Goal: Task Accomplishment & Management: Use online tool/utility

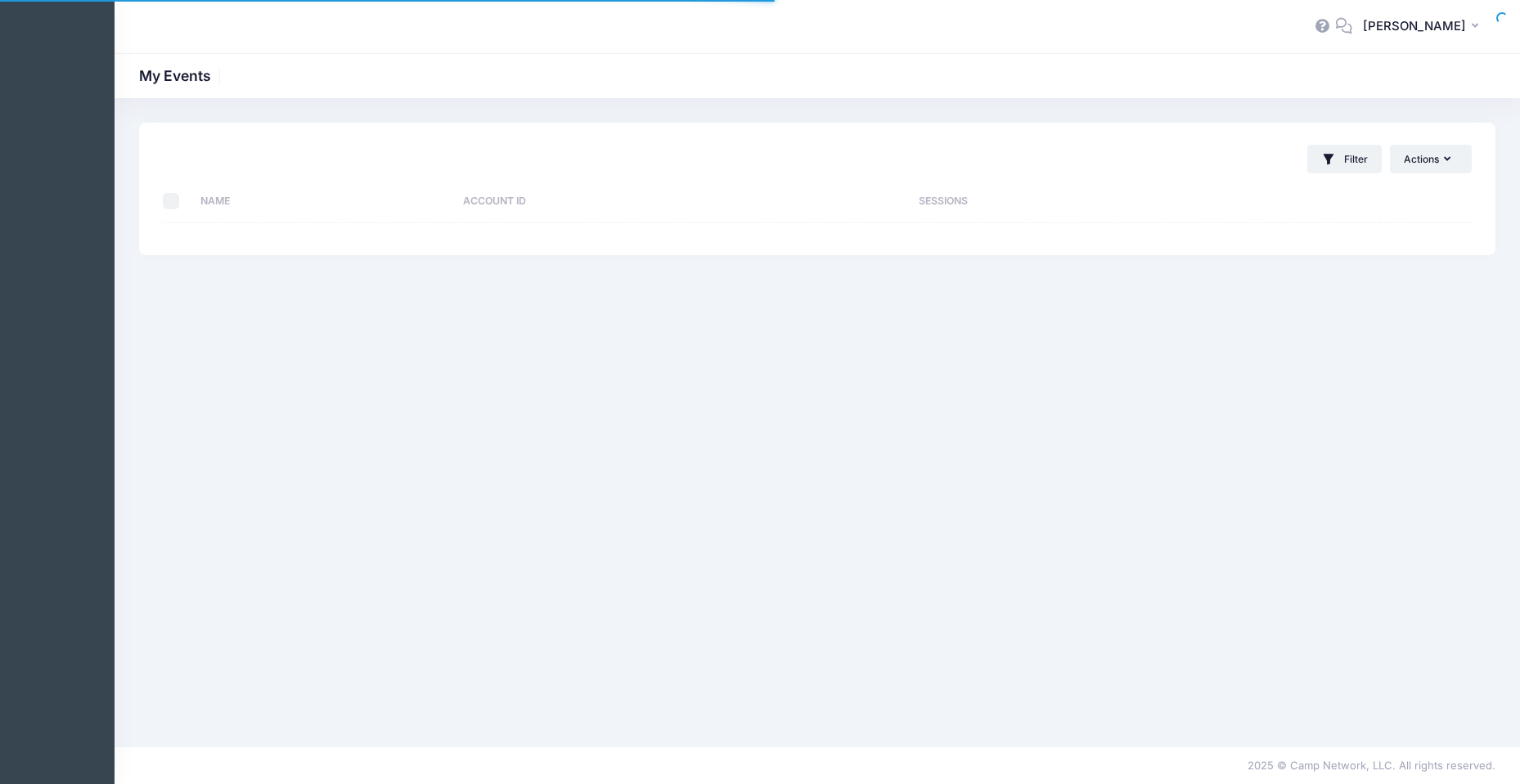
select select "10"
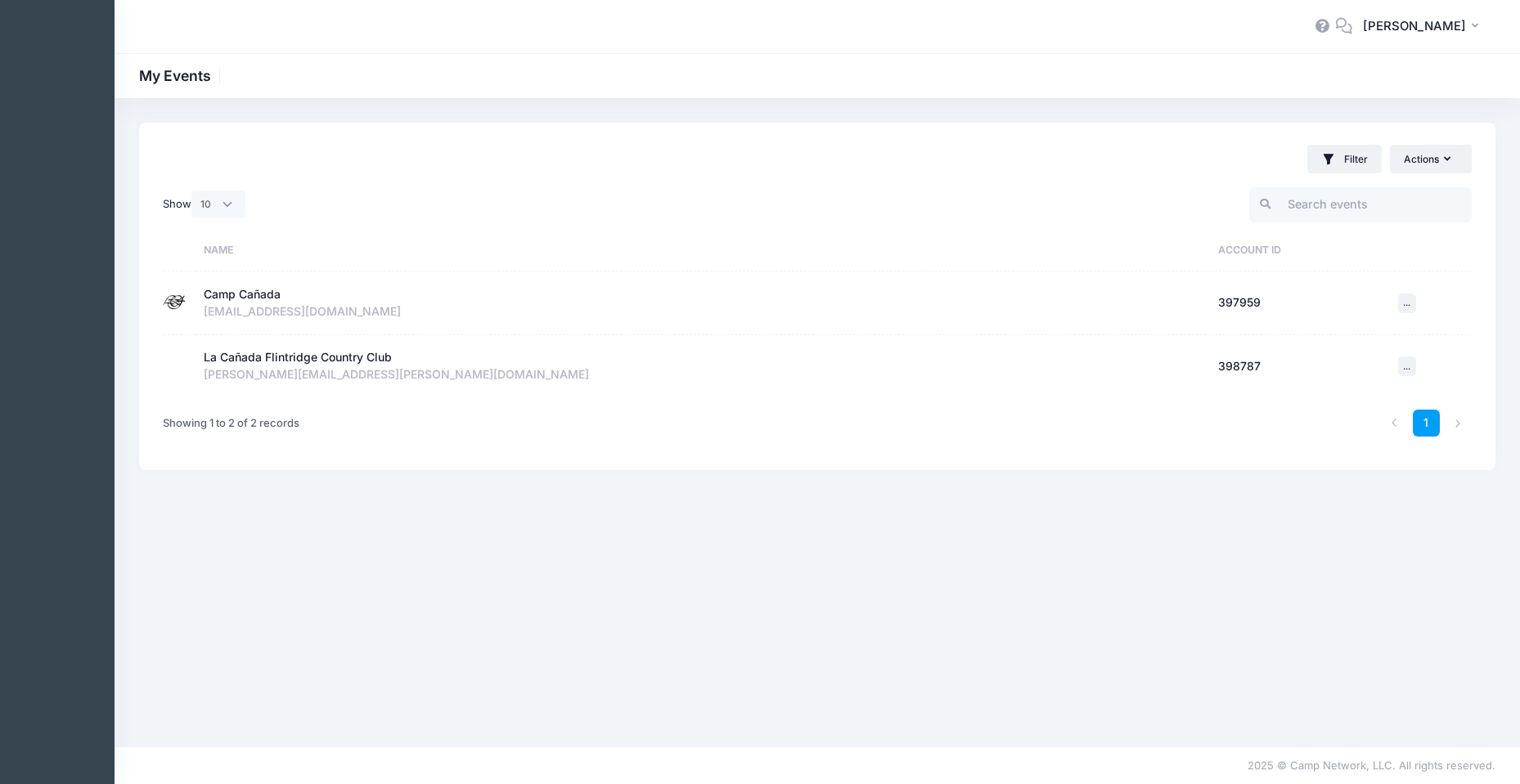
click at [350, 289] on div "Camp Cañada" at bounding box center [703, 295] width 999 height 17
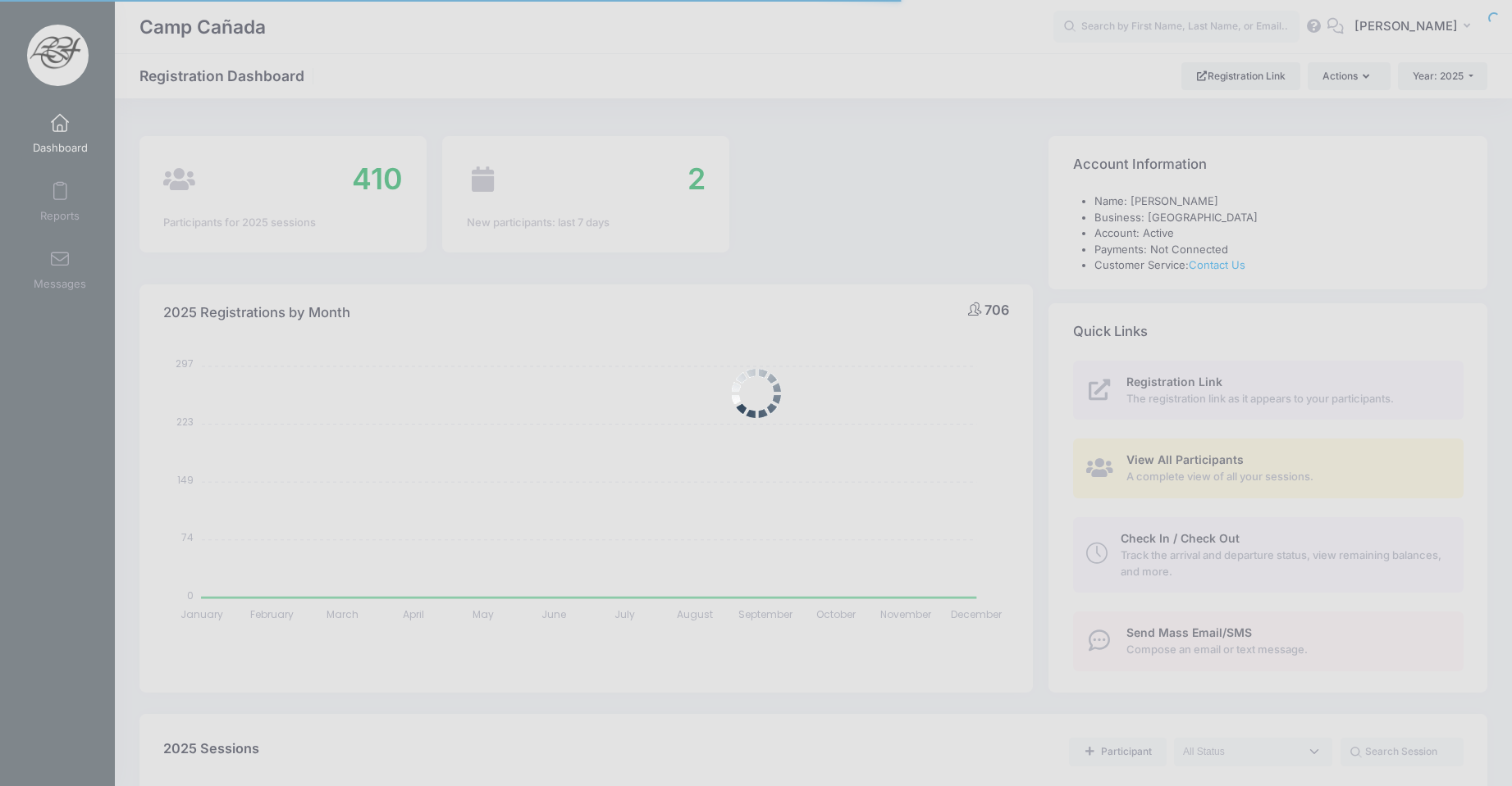
select select
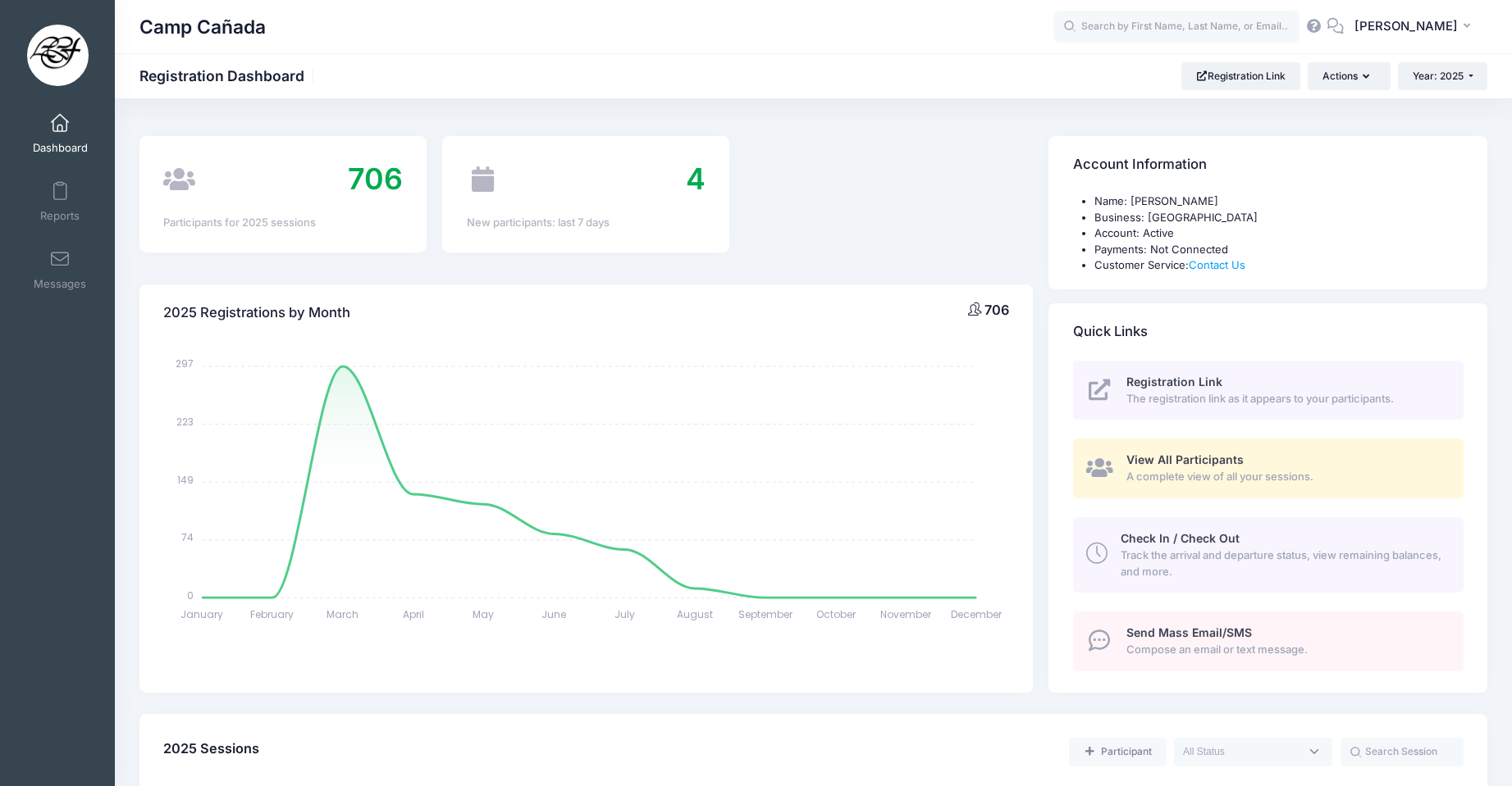
click at [1307, 549] on span "Track the arrival and departure status, view remaining balances, and more." at bounding box center [1282, 564] width 324 height 32
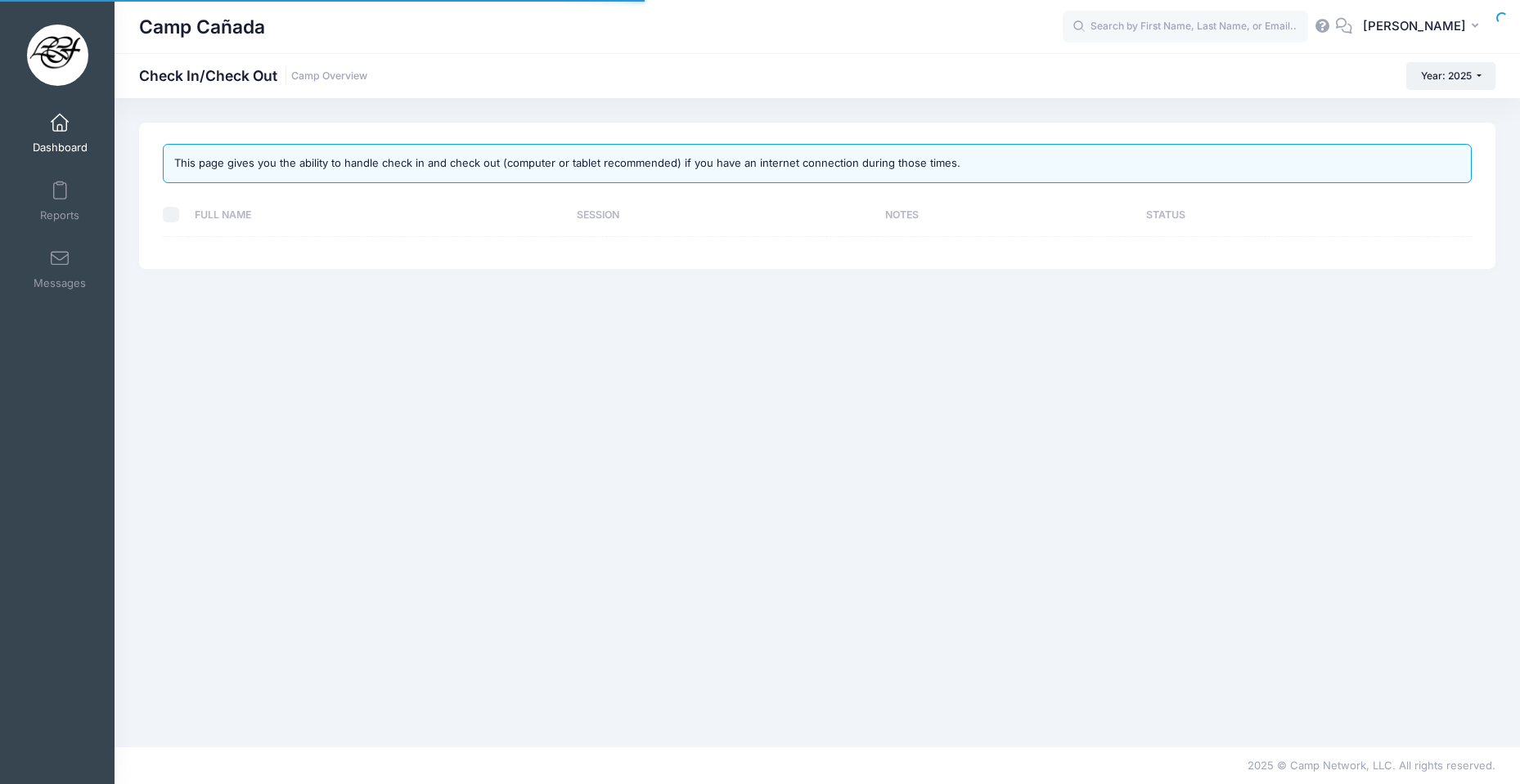
select select "10"
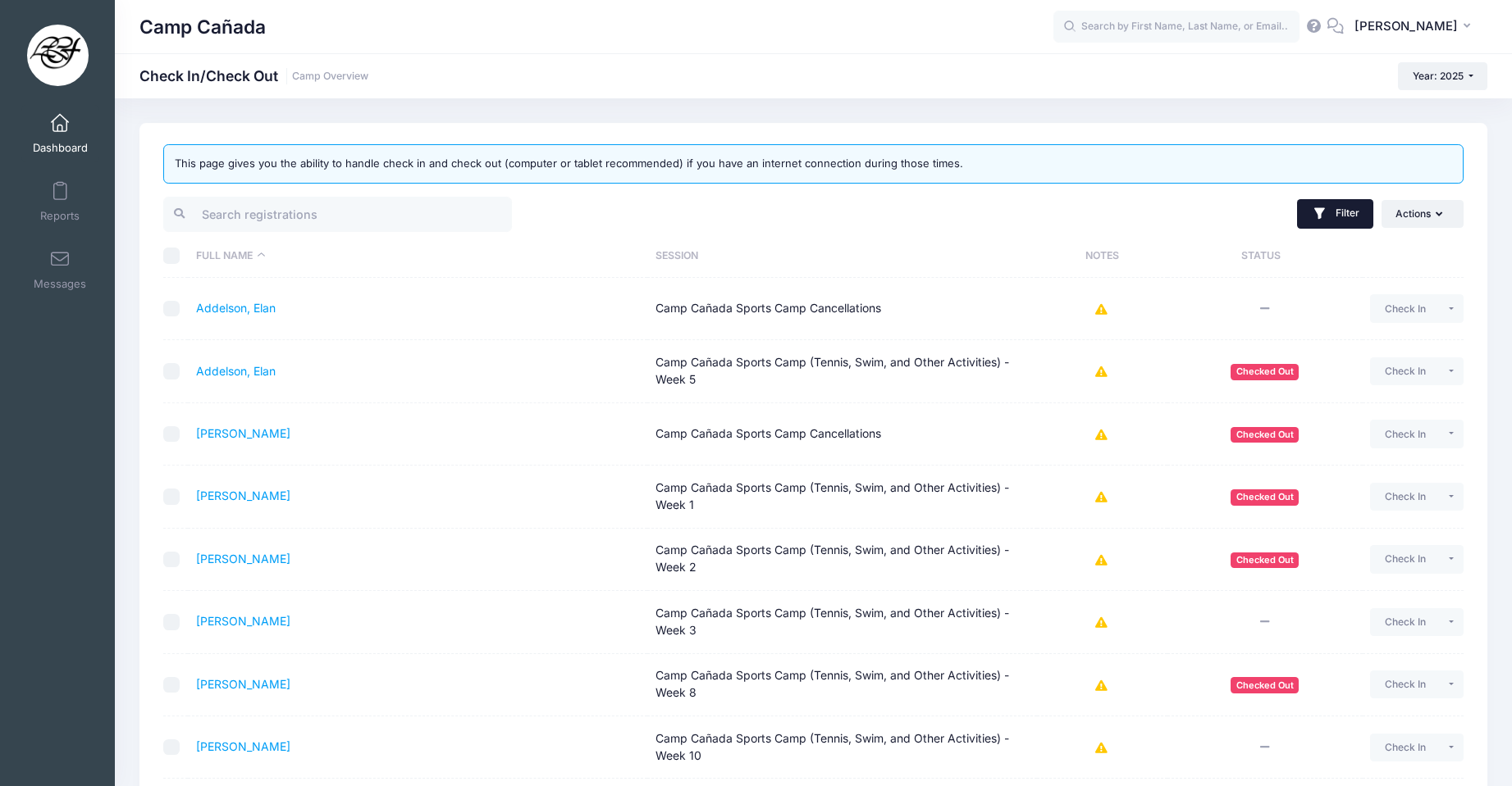
click at [1347, 203] on button "Filter" at bounding box center [1335, 214] width 76 height 29
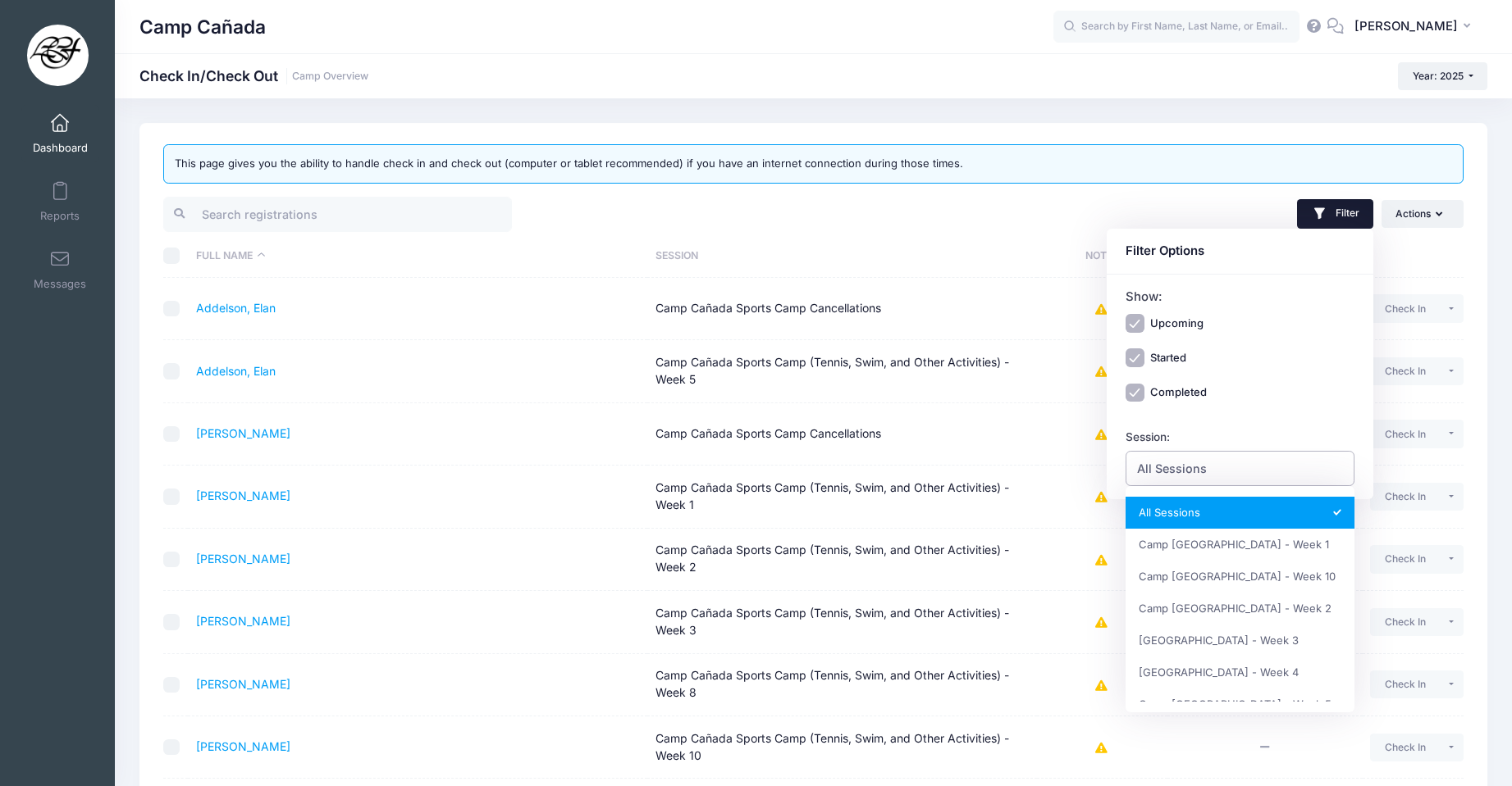
click at [1273, 463] on span "All Sessions" at bounding box center [1240, 468] width 230 height 35
select select "Camp [GEOGRAPHIC_DATA] - Week 10"
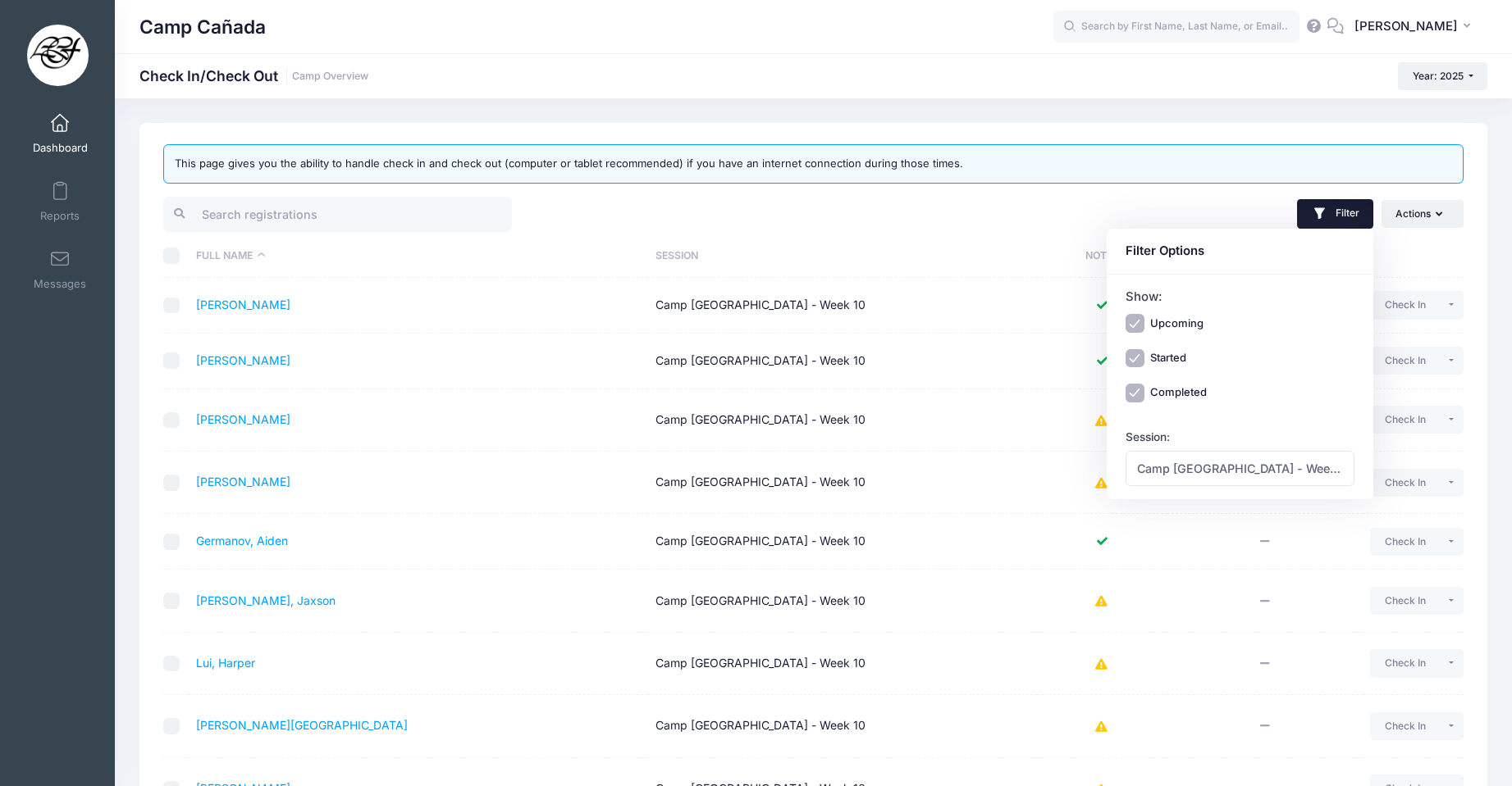
click at [1492, 365] on div "This page gives you the ability to handle check in and check out (computer or t…" at bounding box center [813, 539] width 1397 height 833
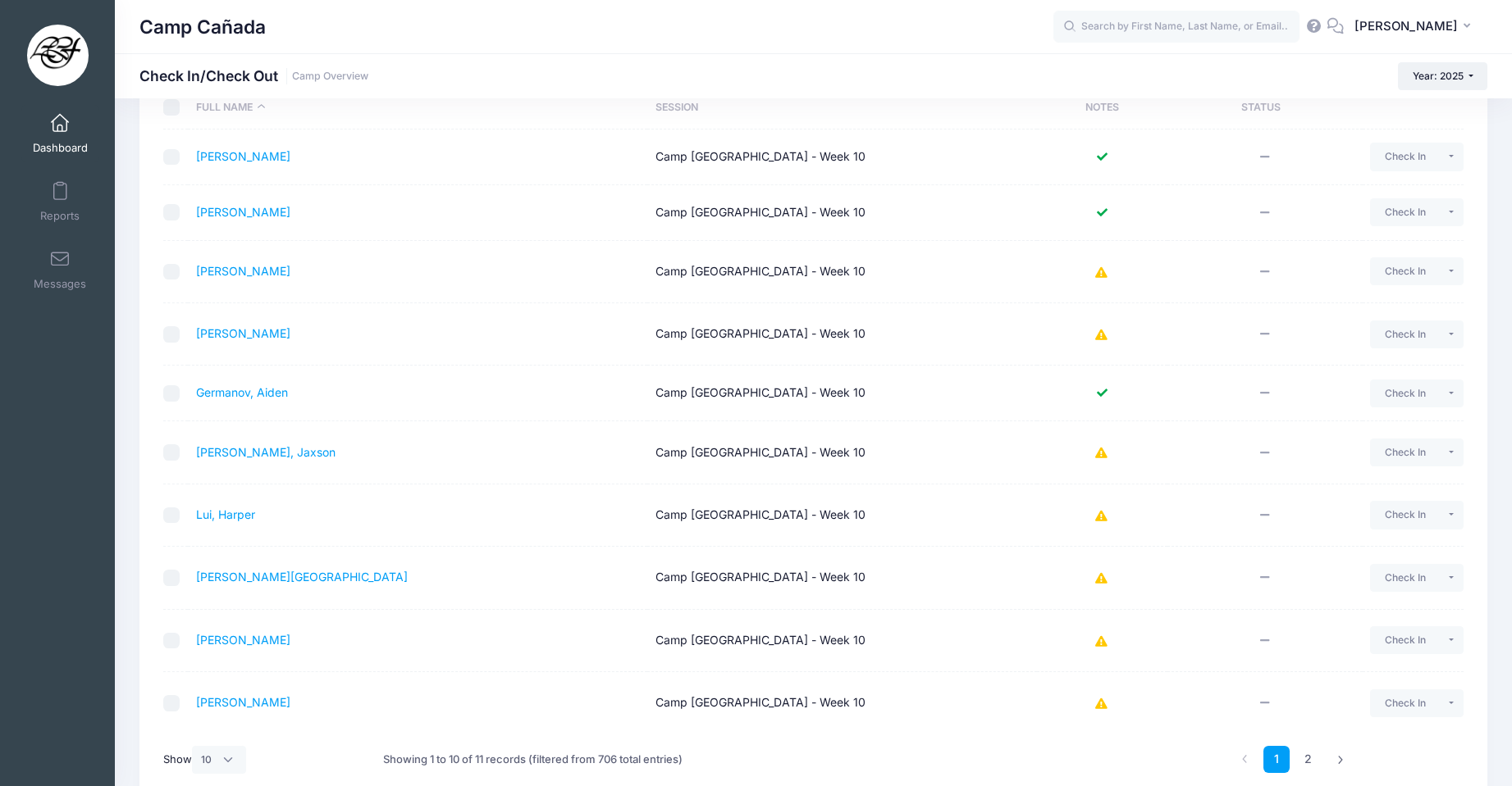
scroll to position [230, 0]
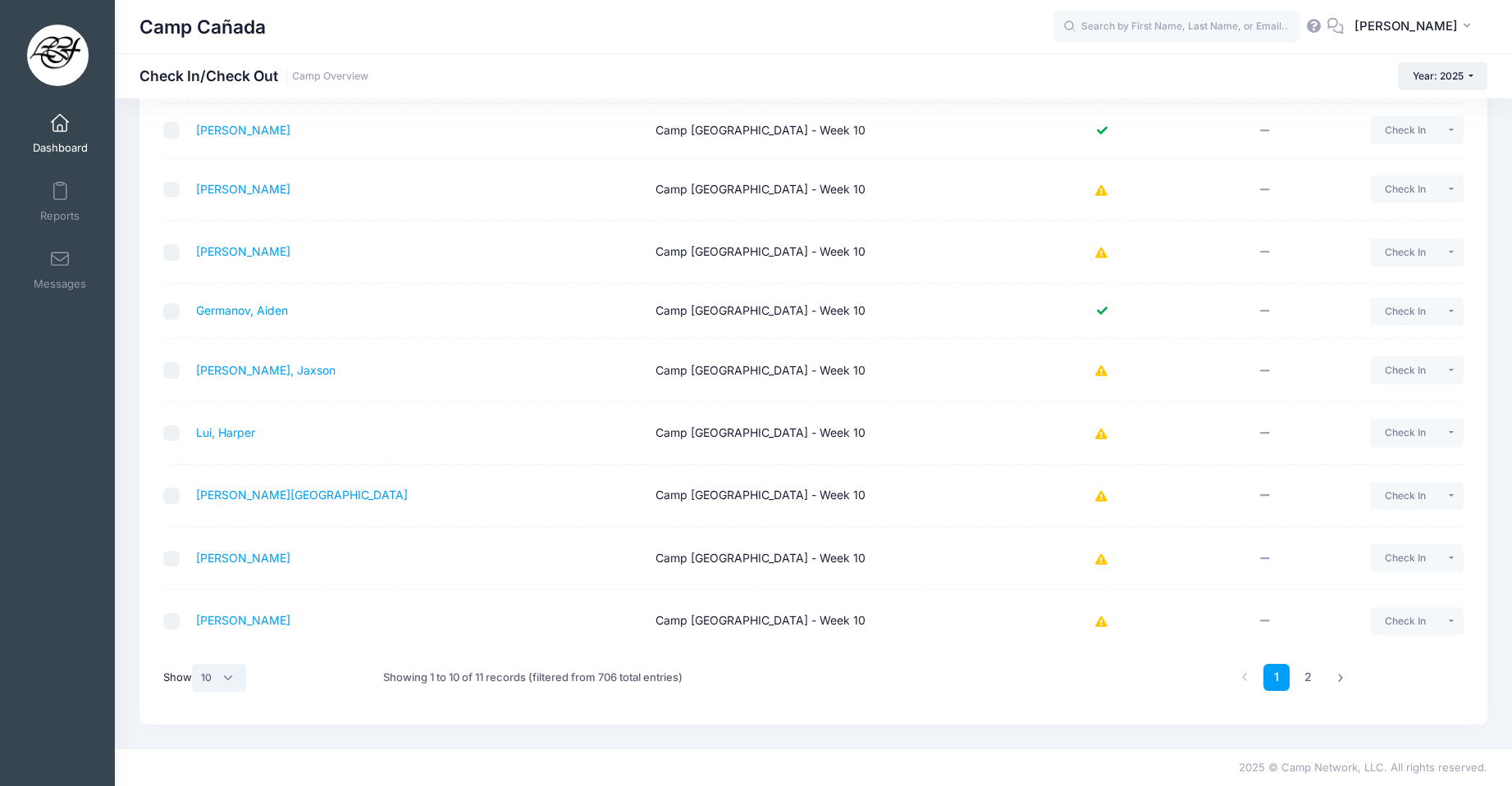
click at [243, 677] on select "All 10 25 50" at bounding box center [219, 678] width 54 height 28
select select "25"
click at [195, 692] on select "All 10 25 50" at bounding box center [219, 678] width 54 height 28
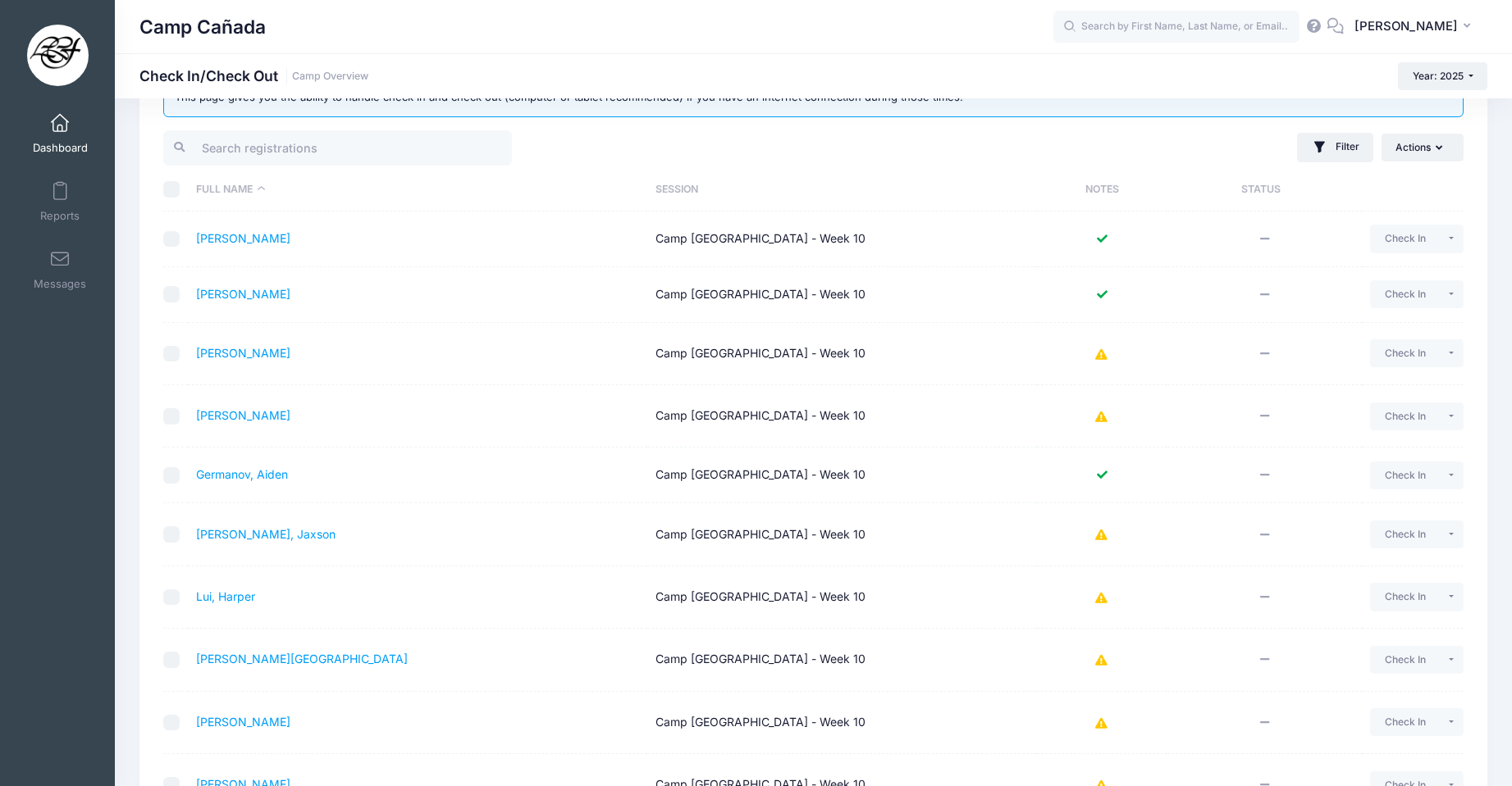
scroll to position [0, 0]
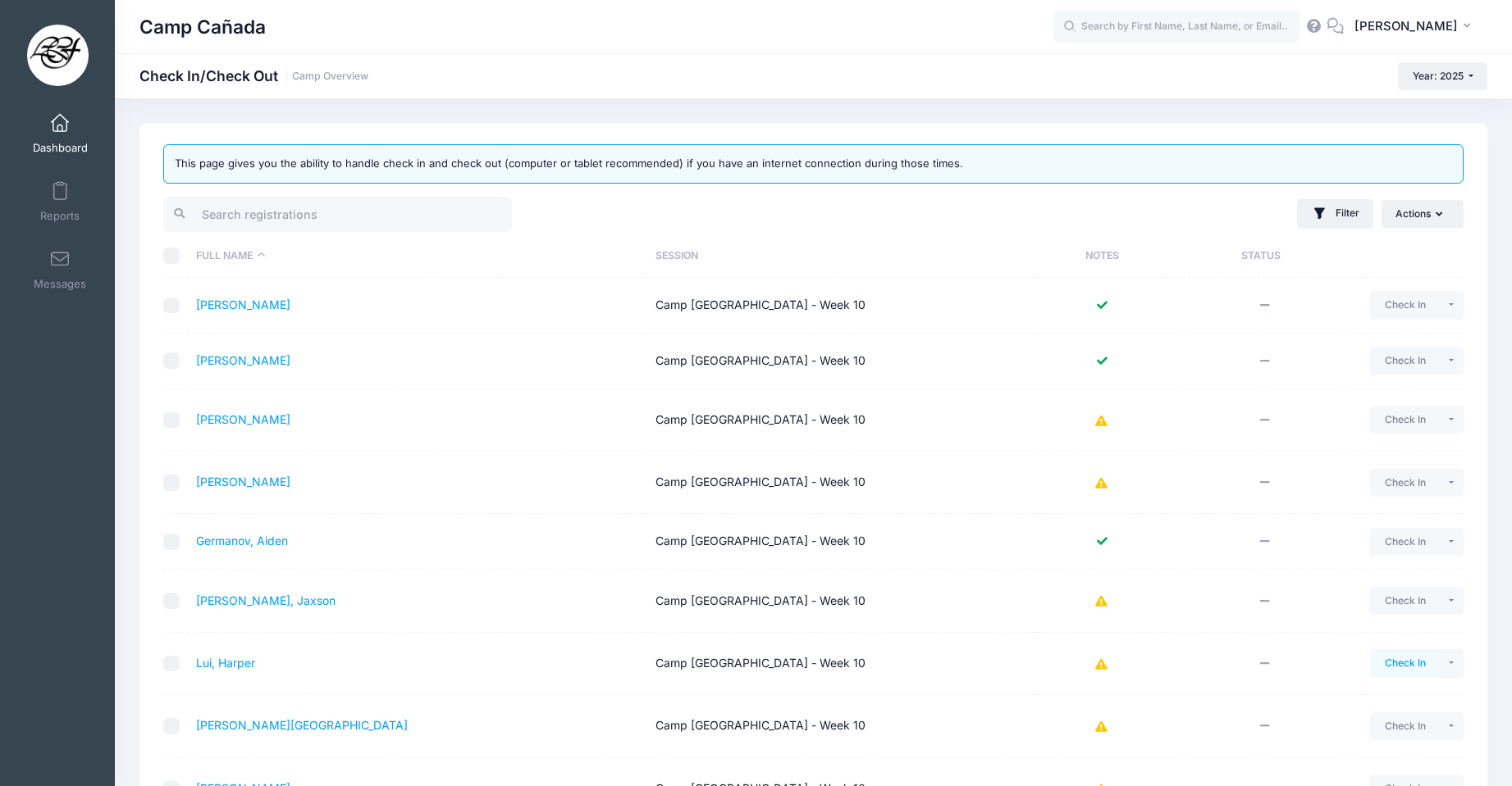
click at [1383, 668] on button "Check In" at bounding box center [1405, 663] width 70 height 28
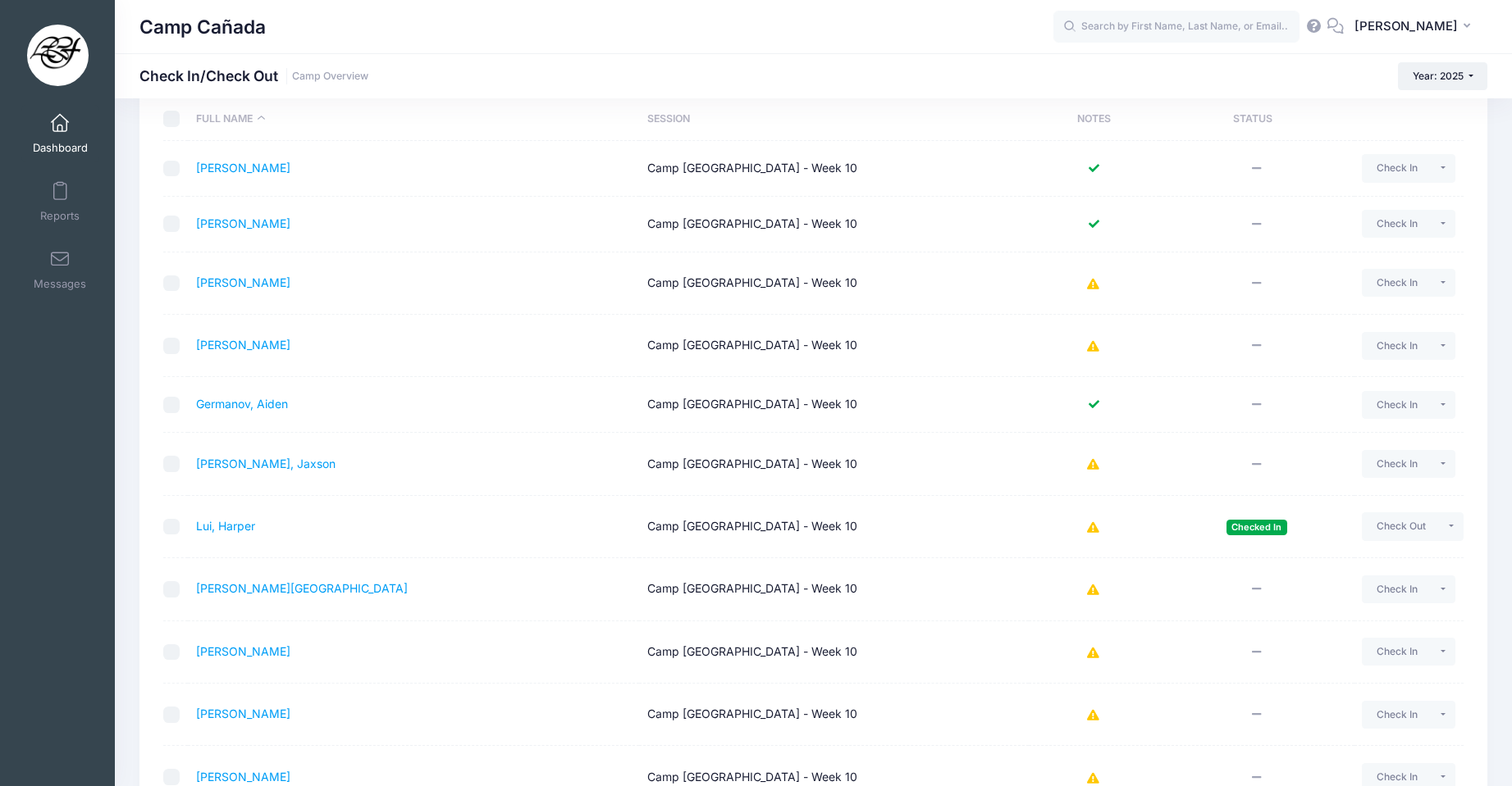
scroll to position [129, 0]
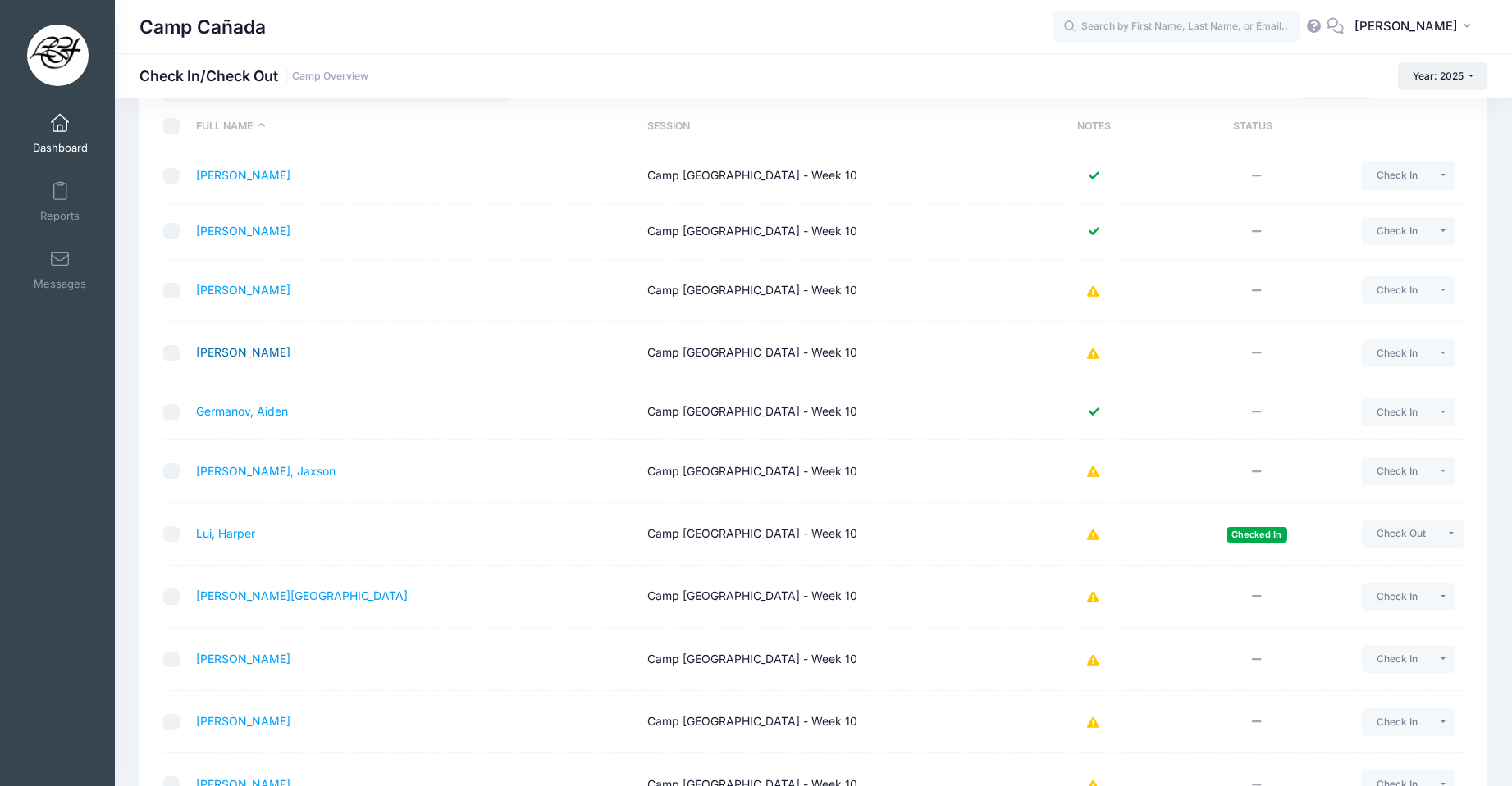
click at [244, 354] on link "[PERSON_NAME]" at bounding box center [243, 352] width 95 height 14
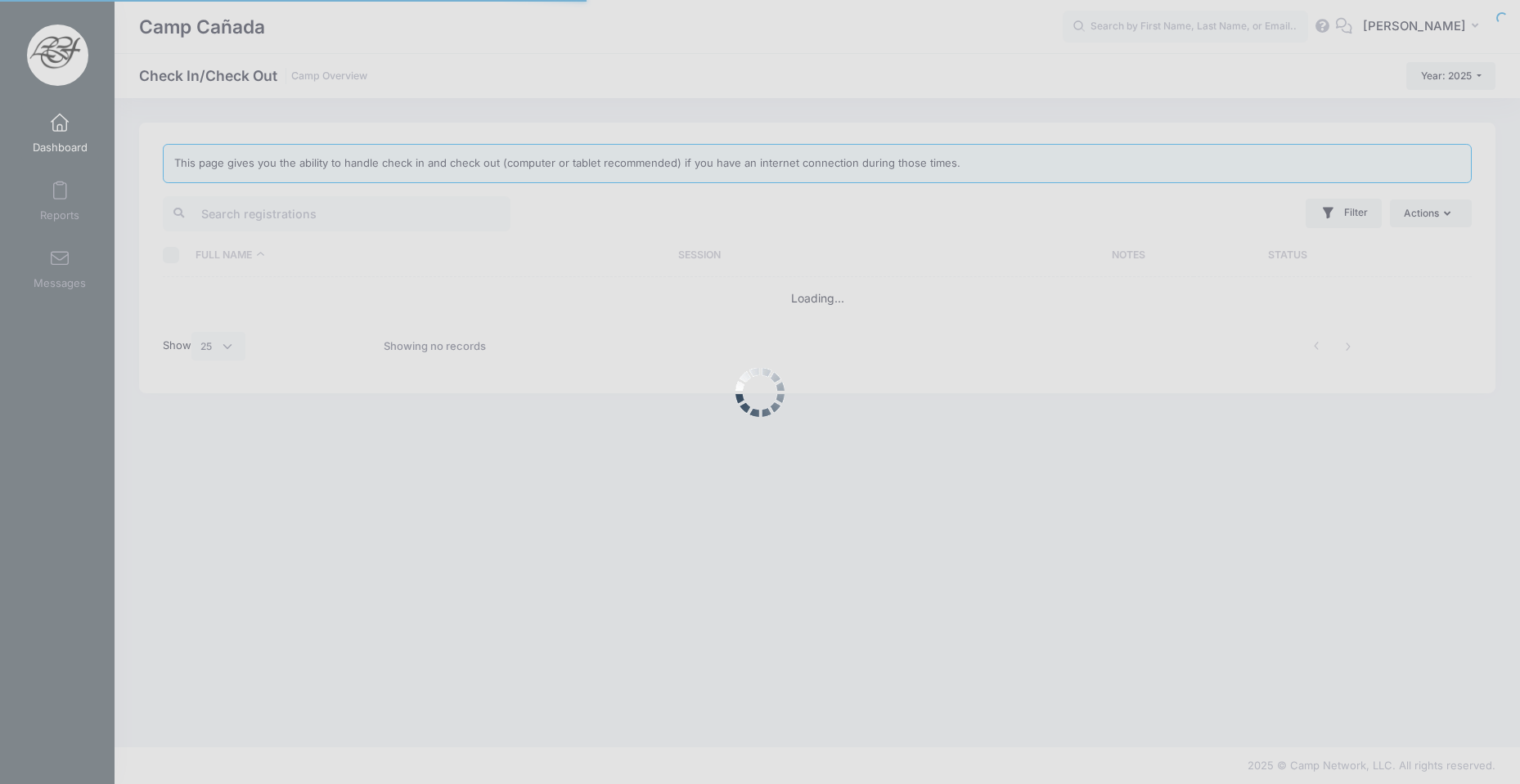
select select "25"
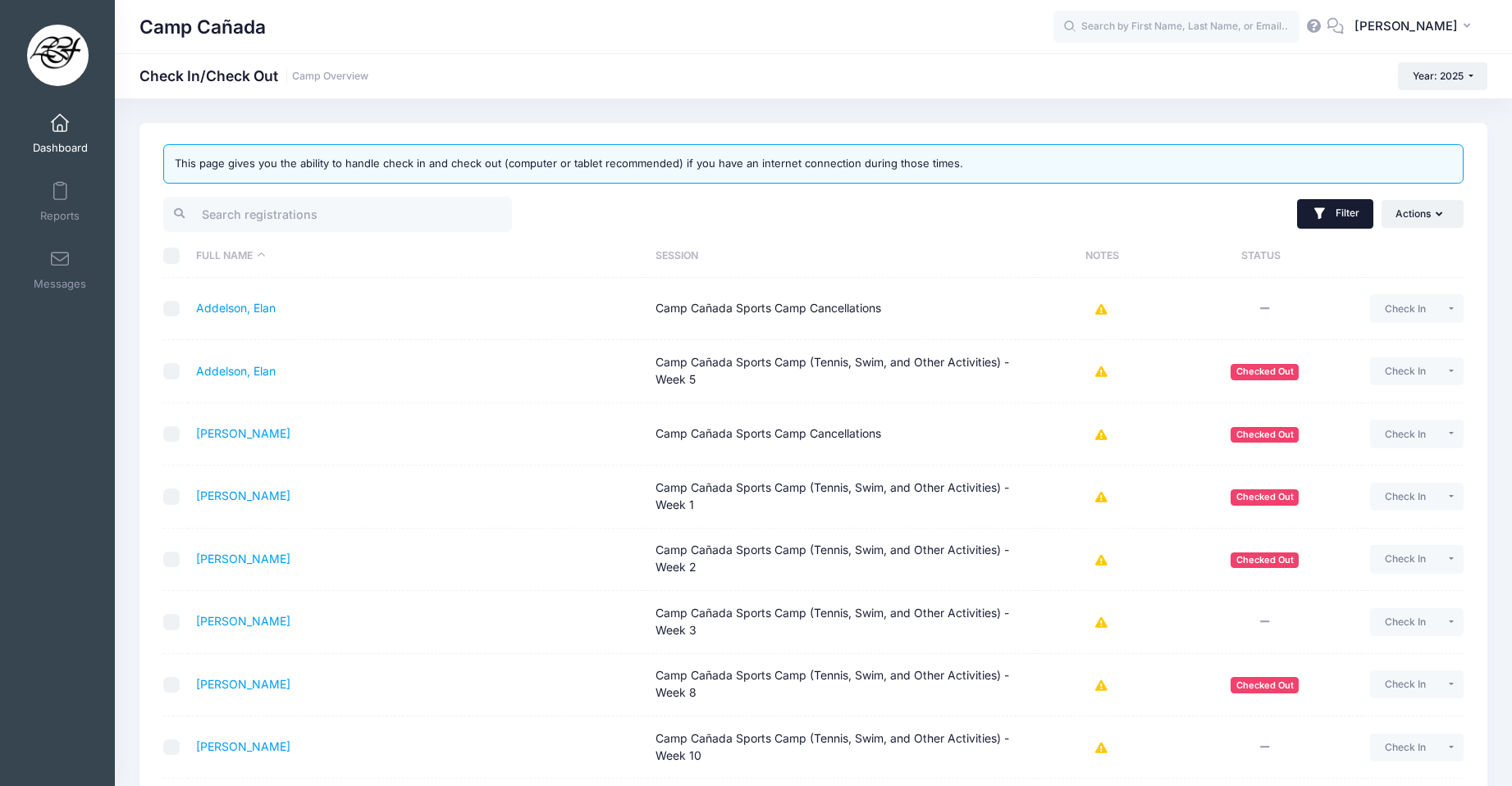
click at [1348, 217] on button "Filter" at bounding box center [1335, 214] width 76 height 29
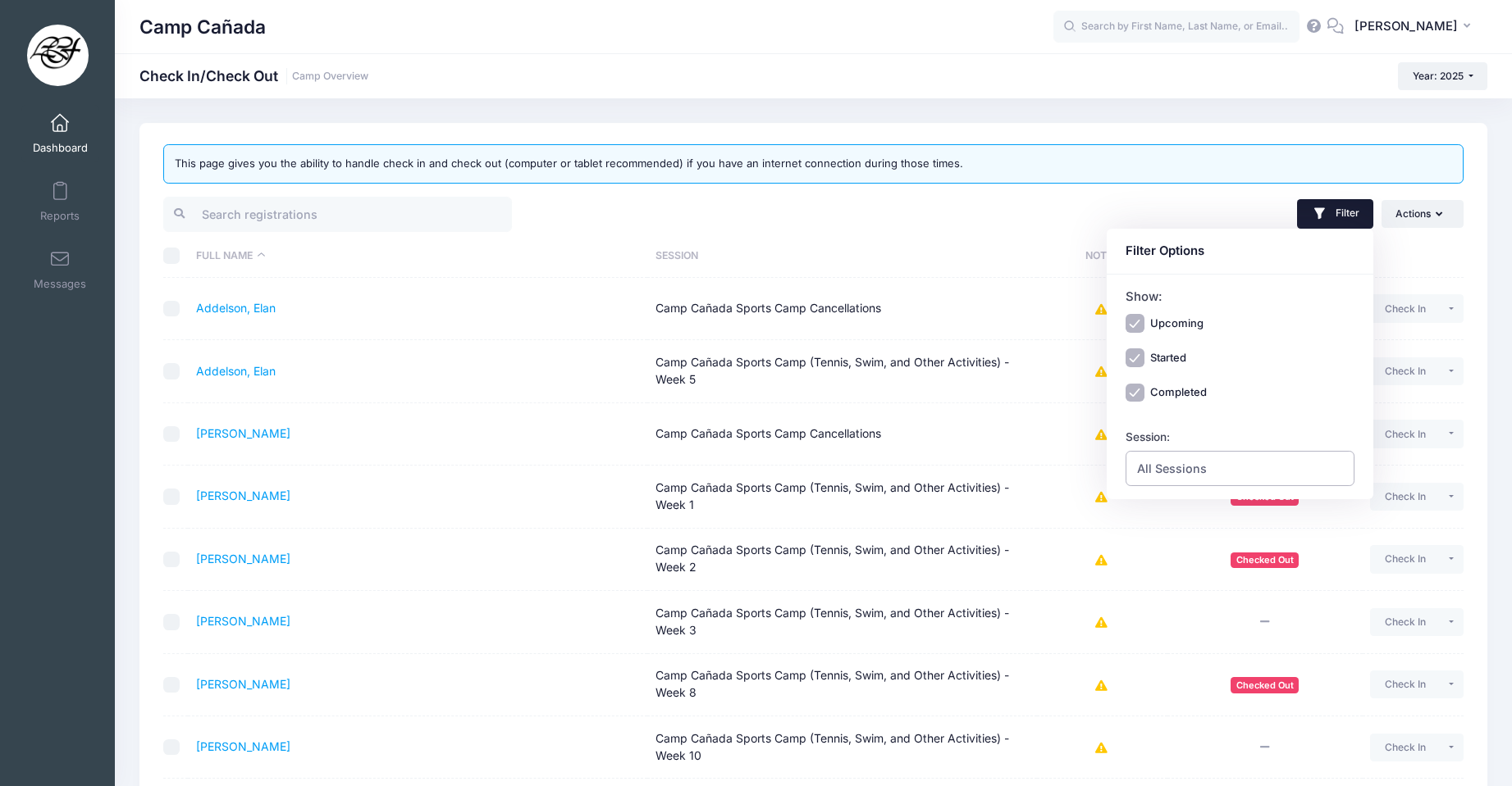
click at [1217, 466] on span "All Sessions" at bounding box center [1240, 468] width 230 height 35
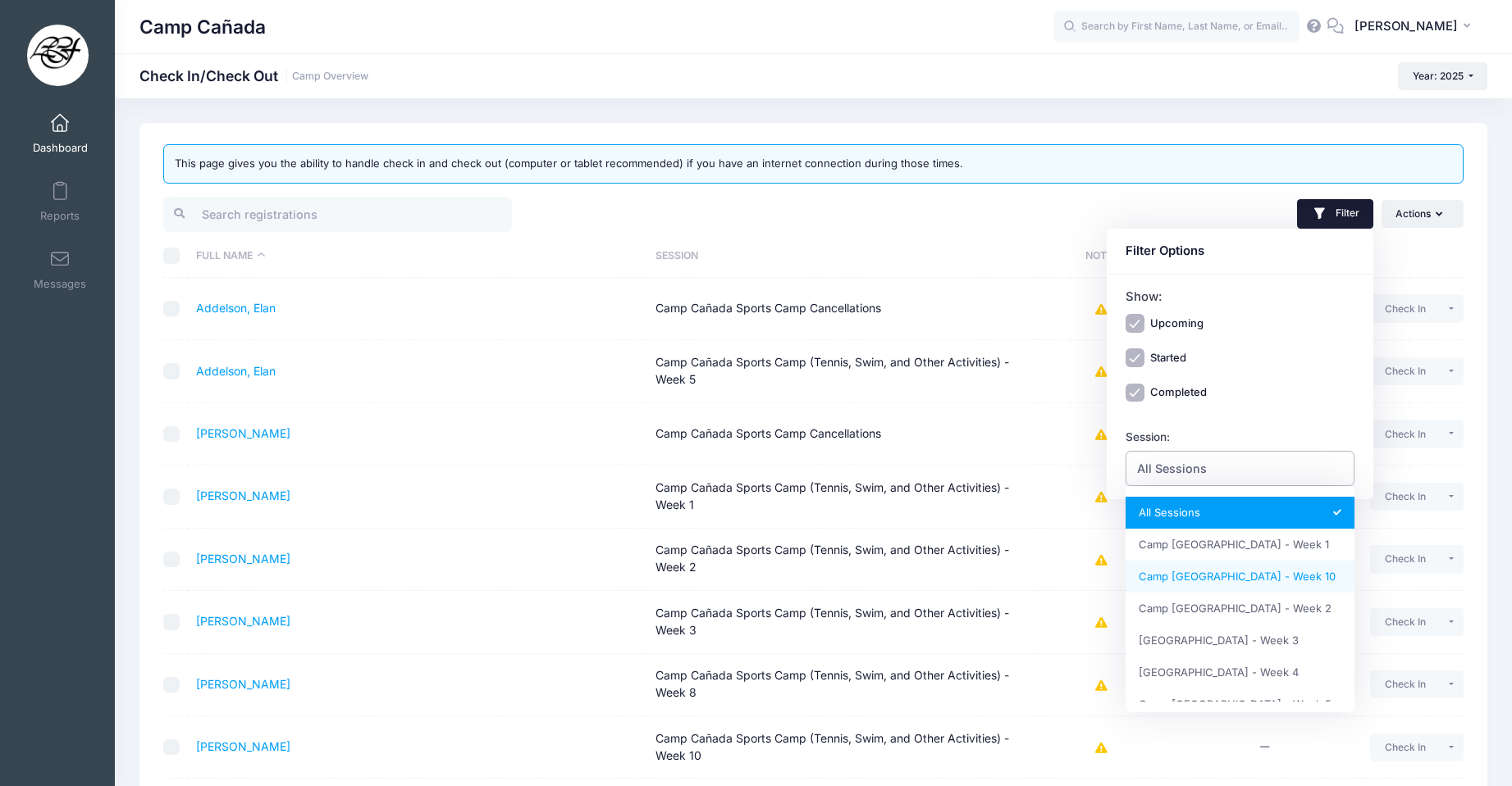
select select "Camp [GEOGRAPHIC_DATA] - Week 10"
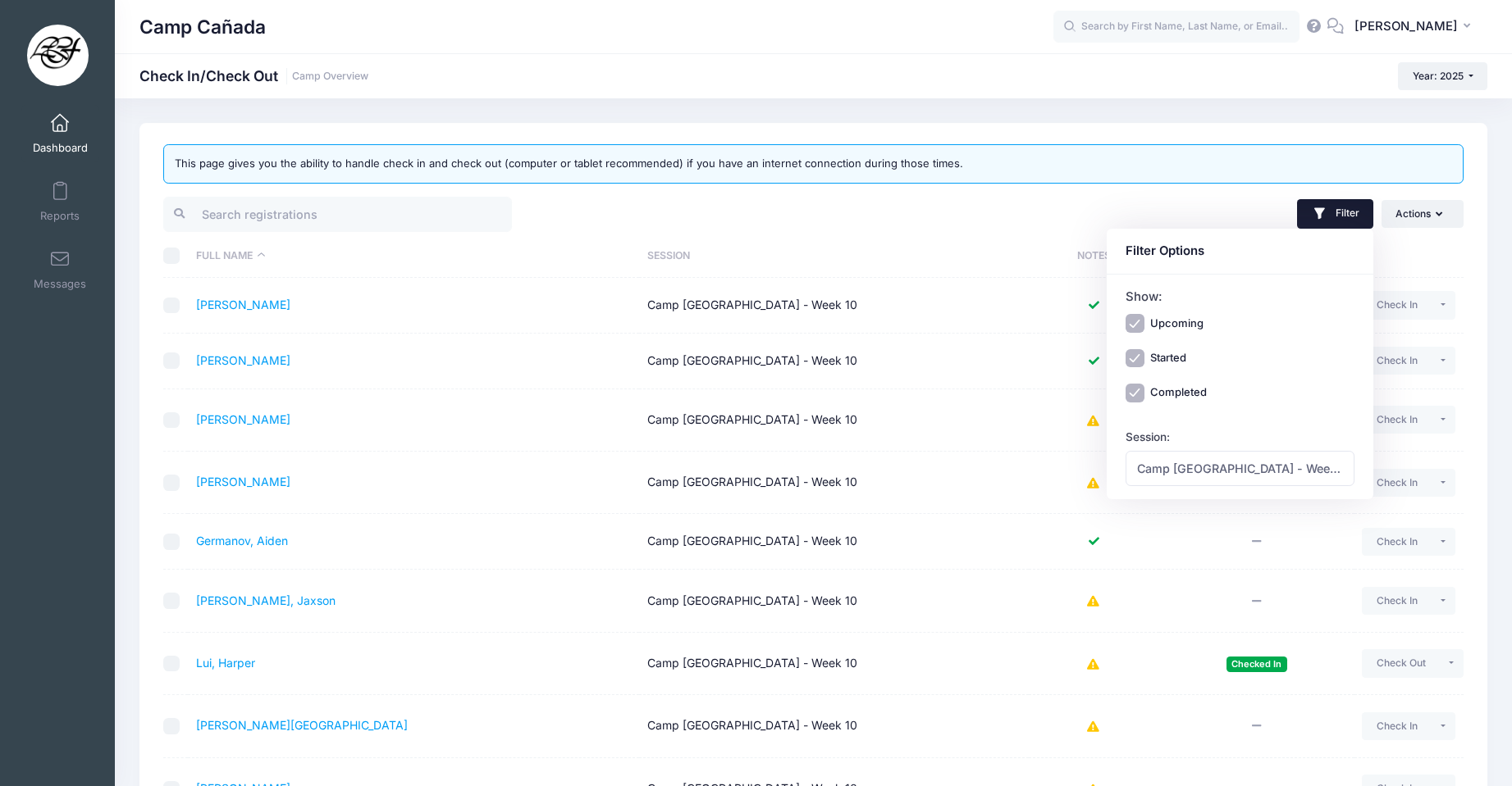
click at [1223, 199] on div "Filter Filter Options Show: Upcoming Started Completed Session: All Sessions [G…" at bounding box center [1143, 215] width 658 height 40
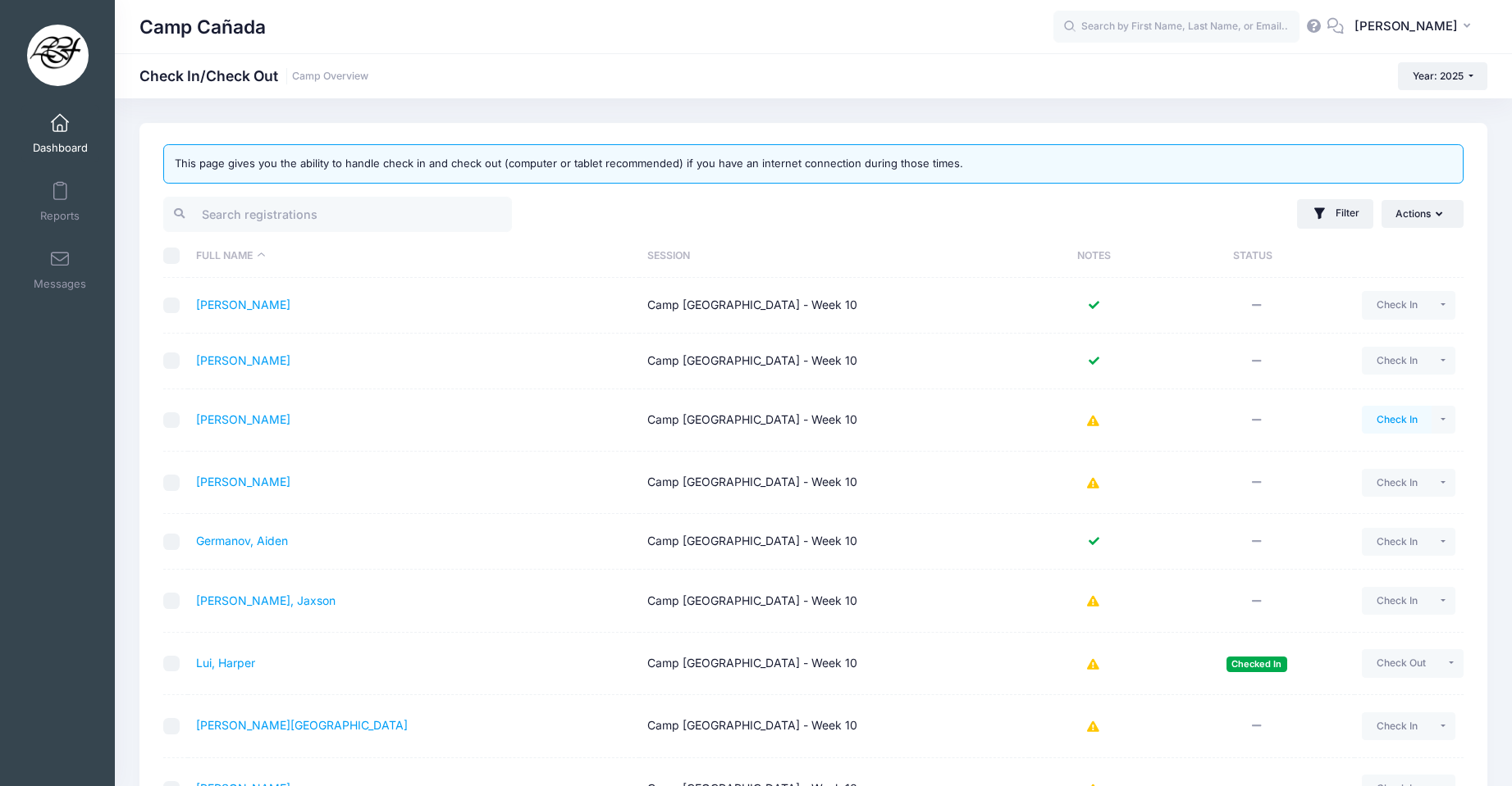
click at [1399, 419] on button "Check In" at bounding box center [1397, 420] width 70 height 28
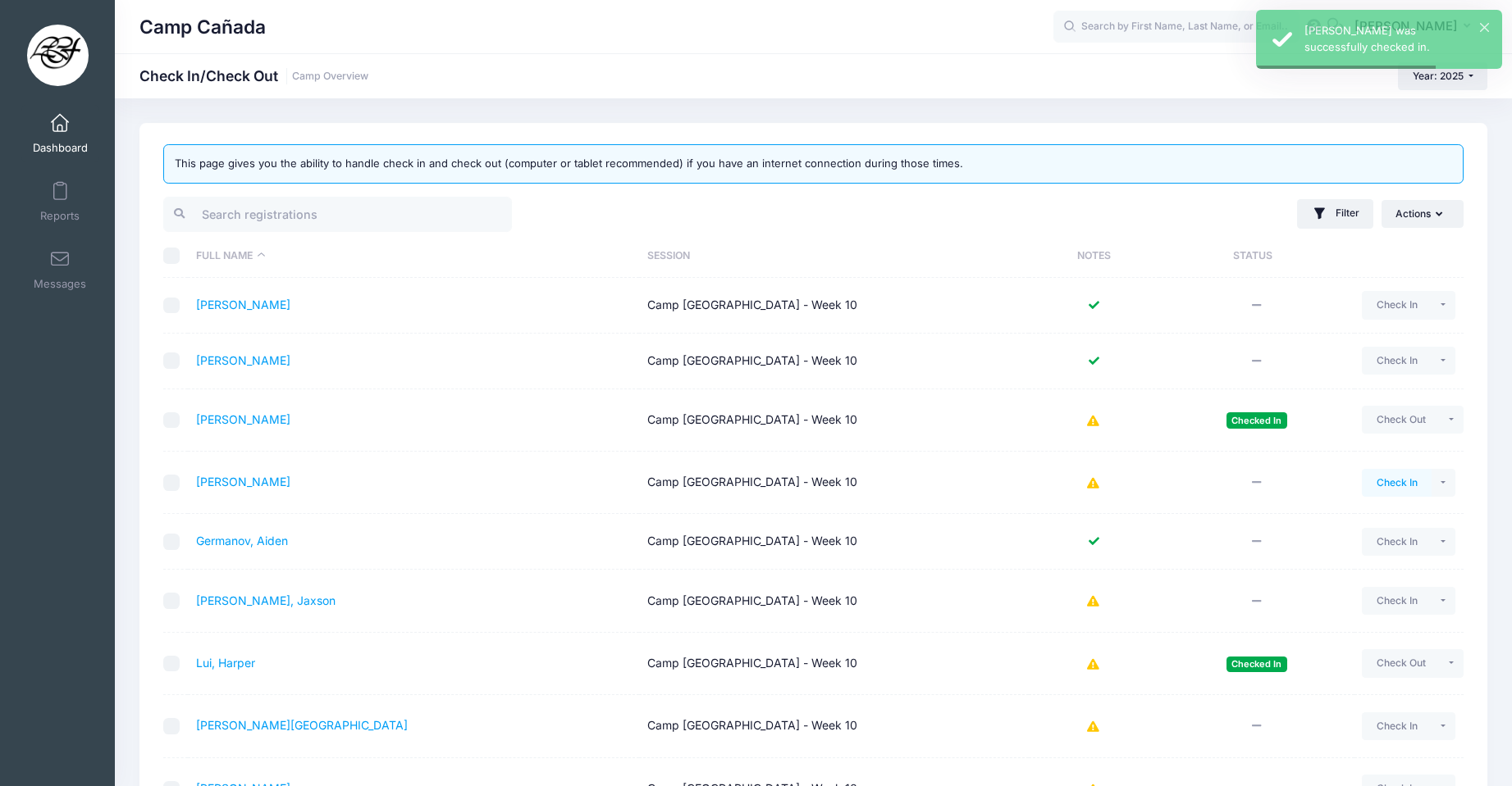
click at [1400, 485] on button "Check In" at bounding box center [1397, 483] width 70 height 28
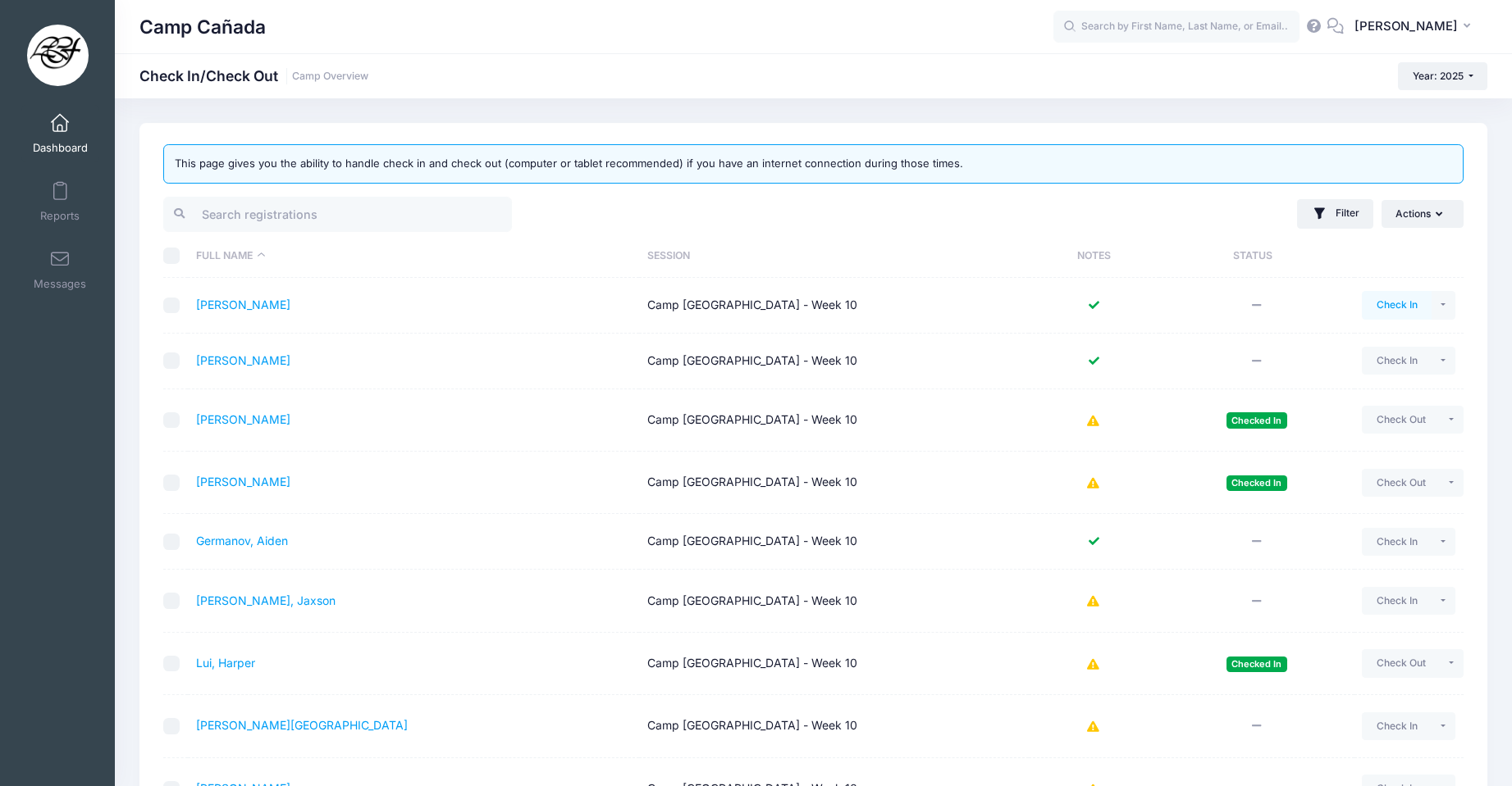
click at [1382, 299] on button "Check In" at bounding box center [1397, 305] width 70 height 28
click at [1385, 552] on button "Check In" at bounding box center [1397, 542] width 70 height 28
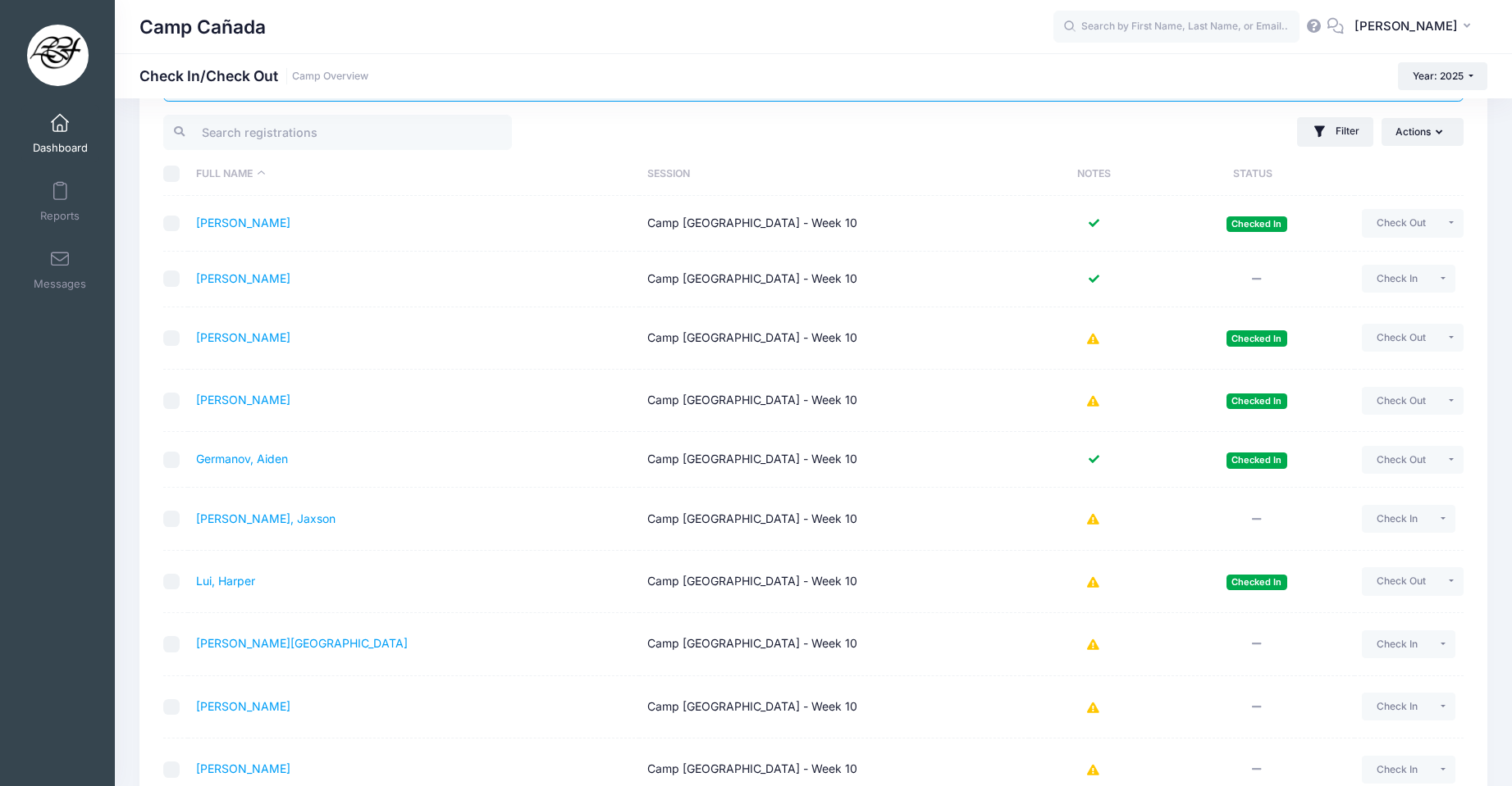
scroll to position [164, 0]
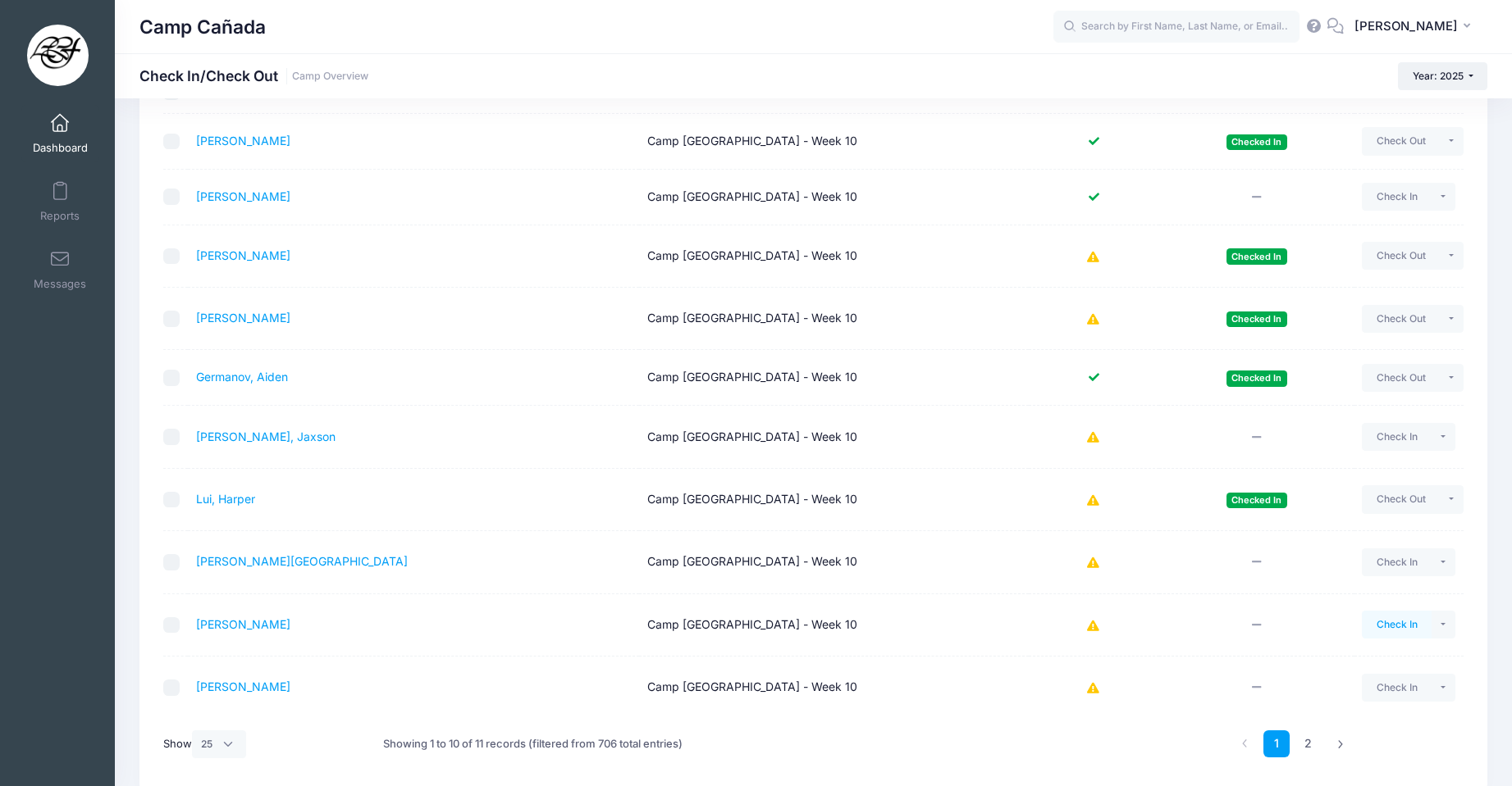
click at [1399, 620] on button "Check In" at bounding box center [1397, 624] width 70 height 28
click at [1385, 205] on button "Check In" at bounding box center [1397, 196] width 70 height 28
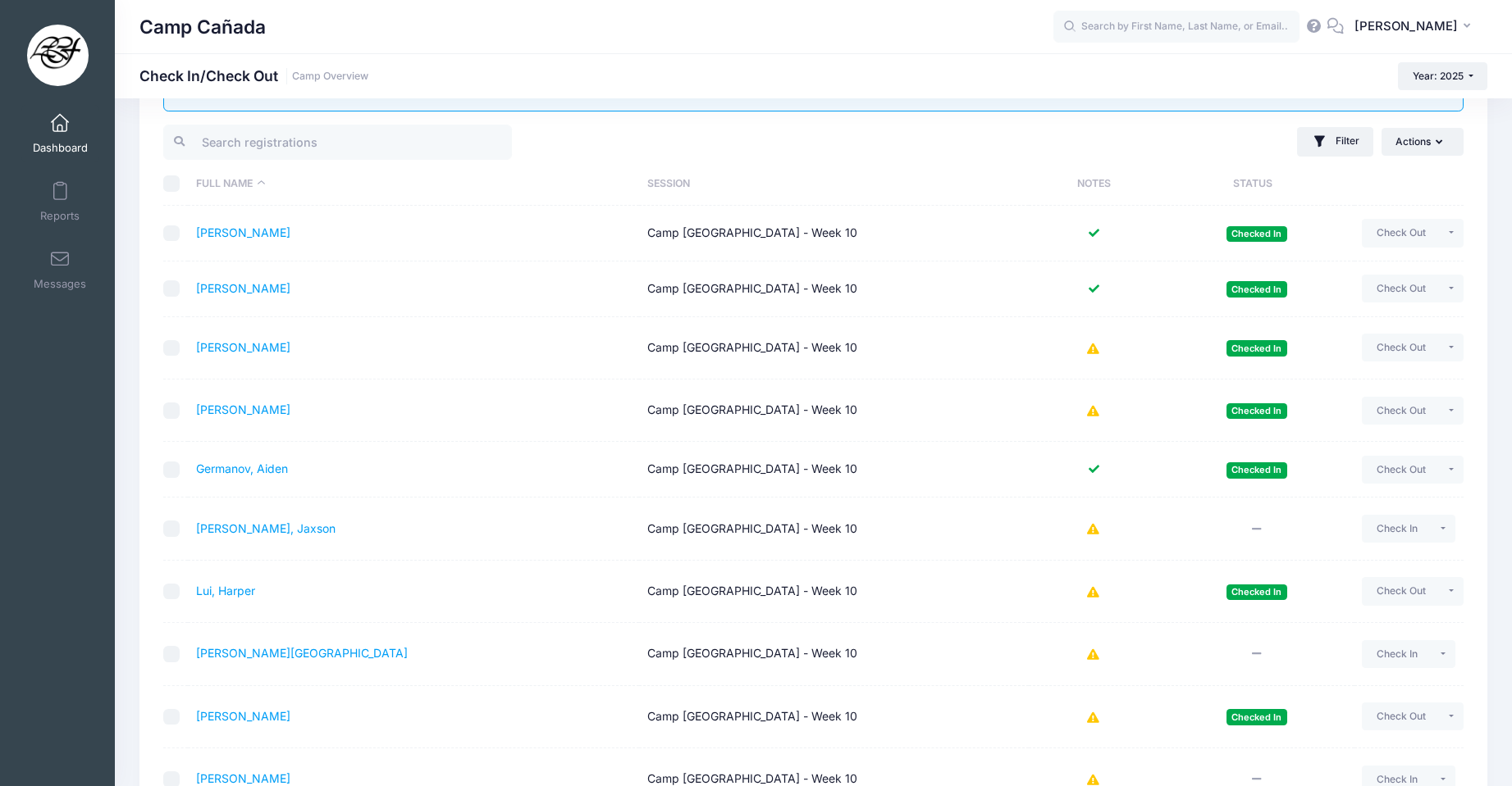
scroll to position [0, 0]
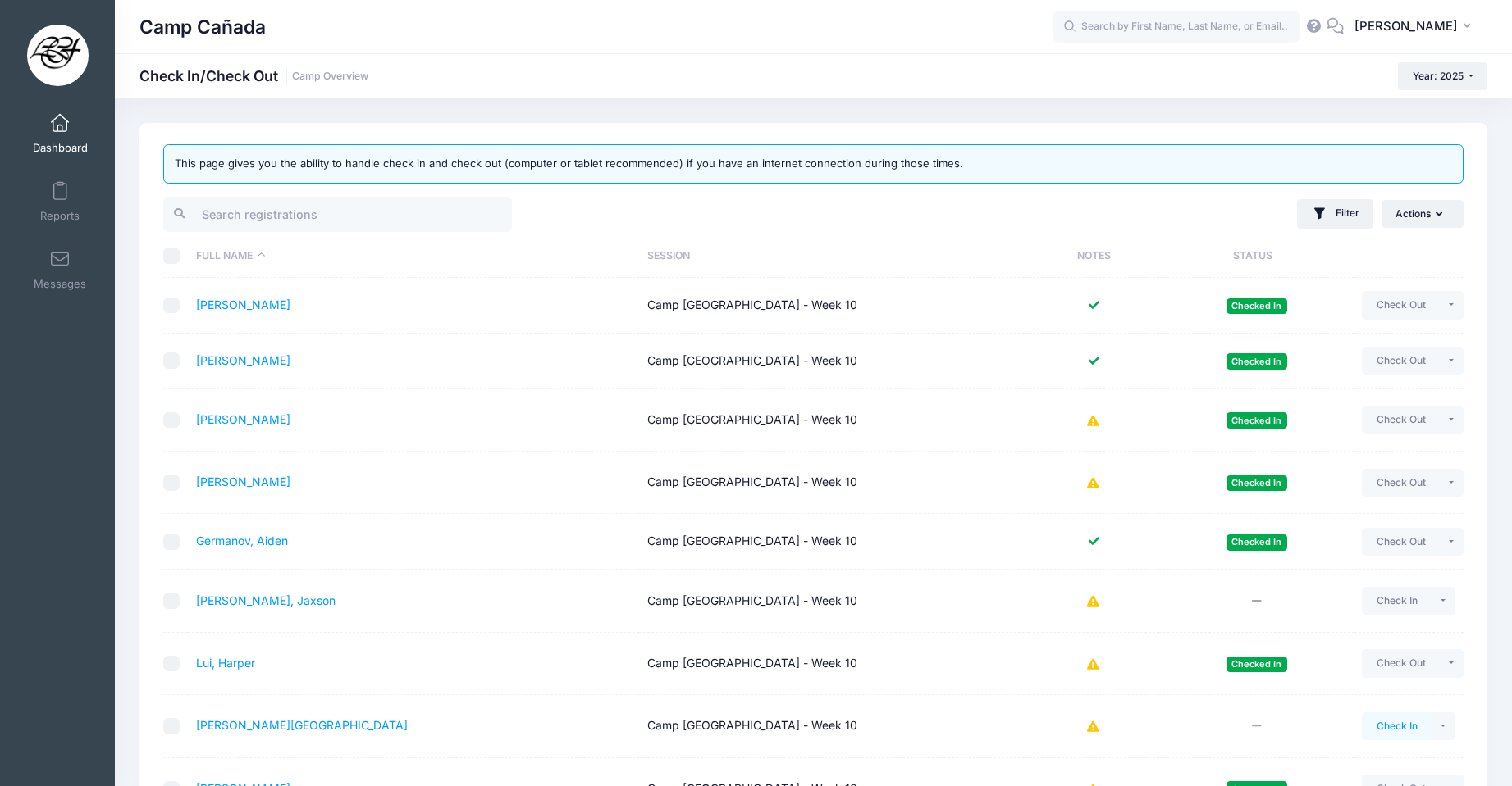
click at [1377, 724] on button "Check In" at bounding box center [1397, 726] width 70 height 28
